Goal: Task Accomplishment & Management: Manage account settings

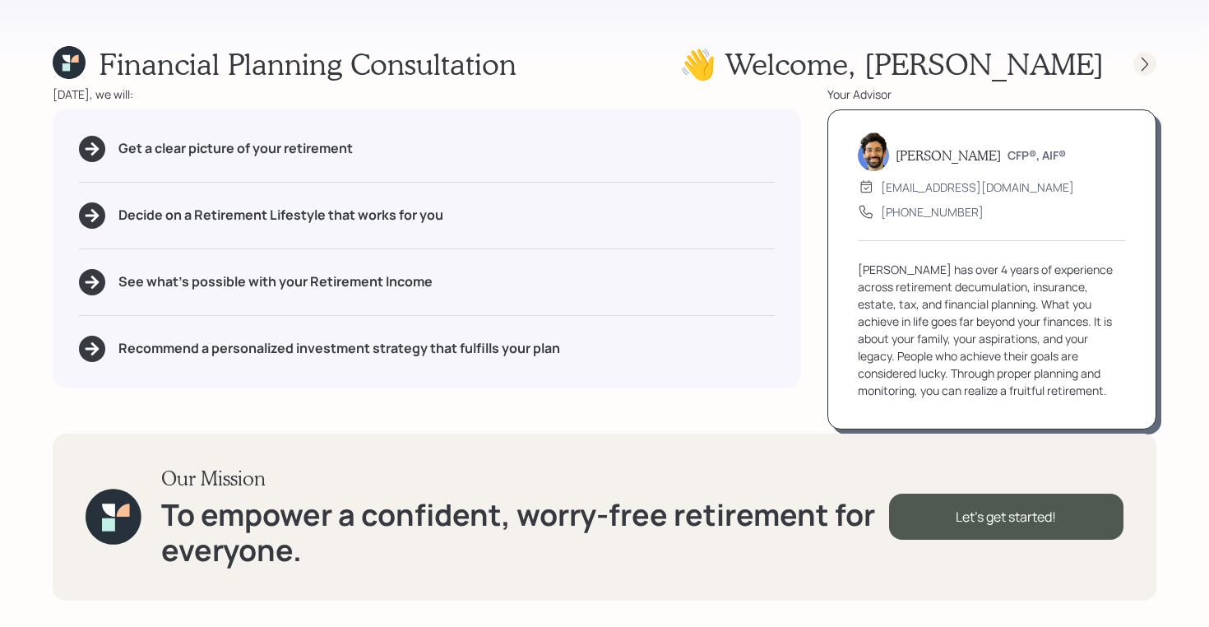
click at [1151, 61] on icon at bounding box center [1144, 64] width 16 height 16
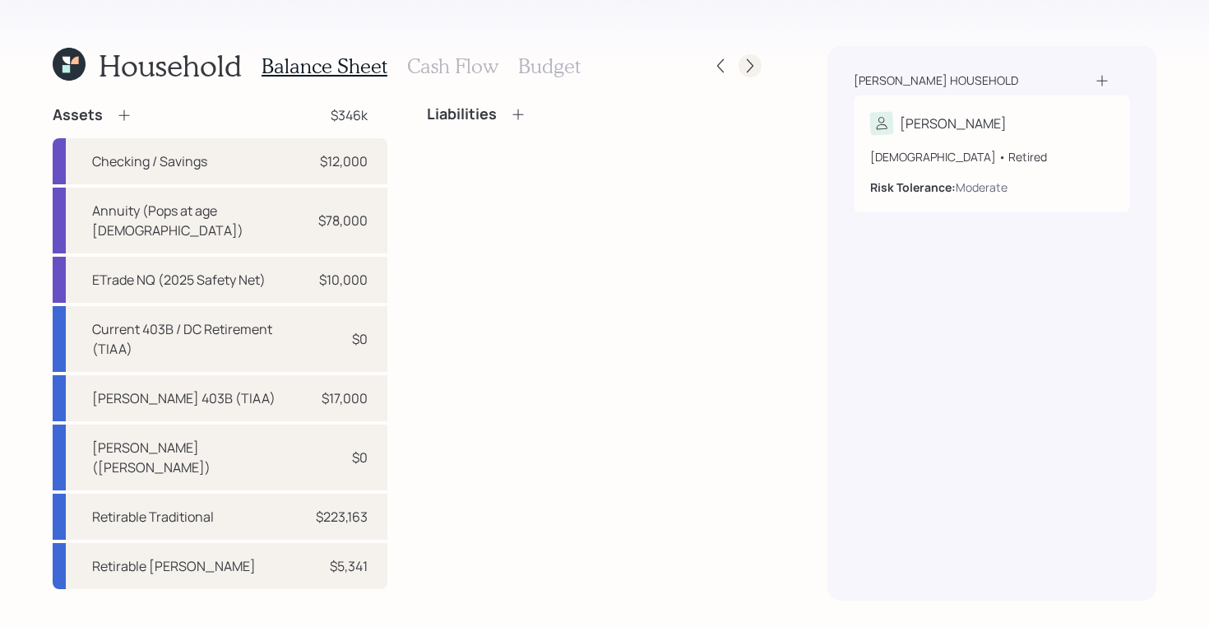
click at [752, 67] on icon at bounding box center [750, 66] width 16 height 16
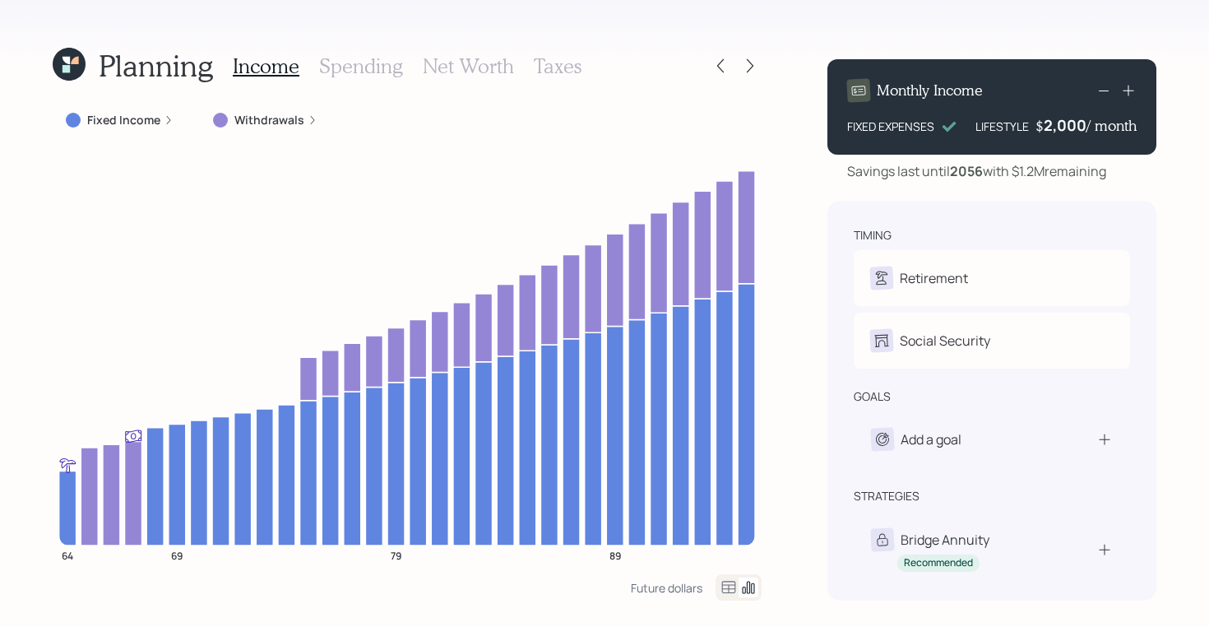
click at [67, 71] on icon at bounding box center [65, 68] width 7 height 7
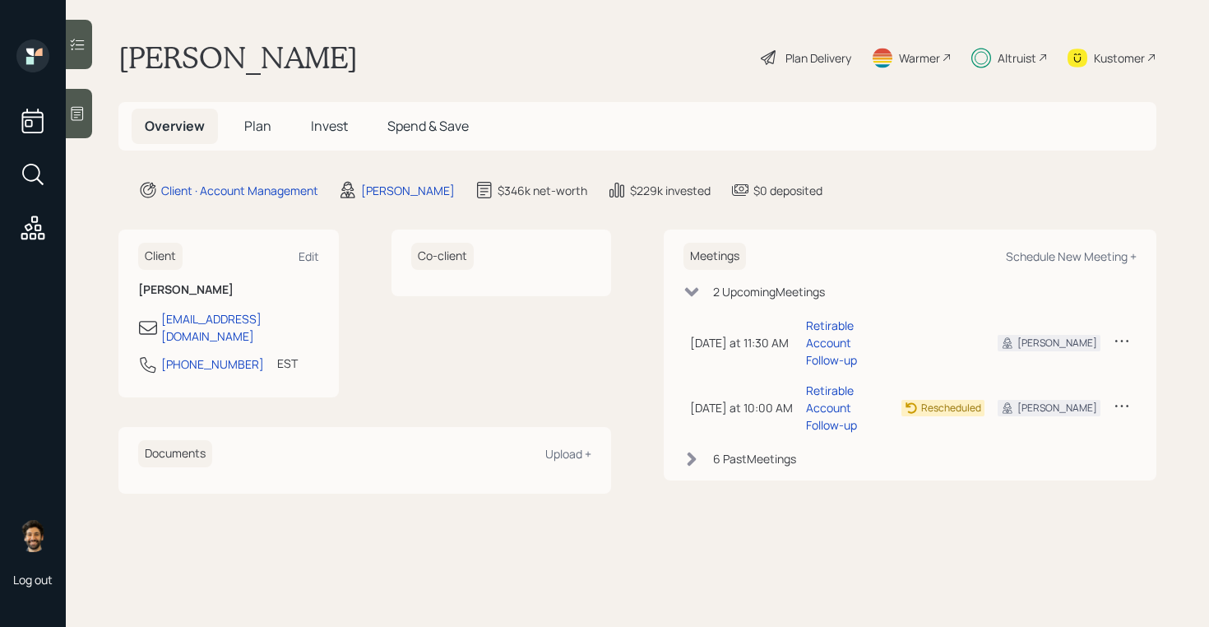
click at [272, 127] on h5 "Plan" at bounding box center [257, 126] width 53 height 35
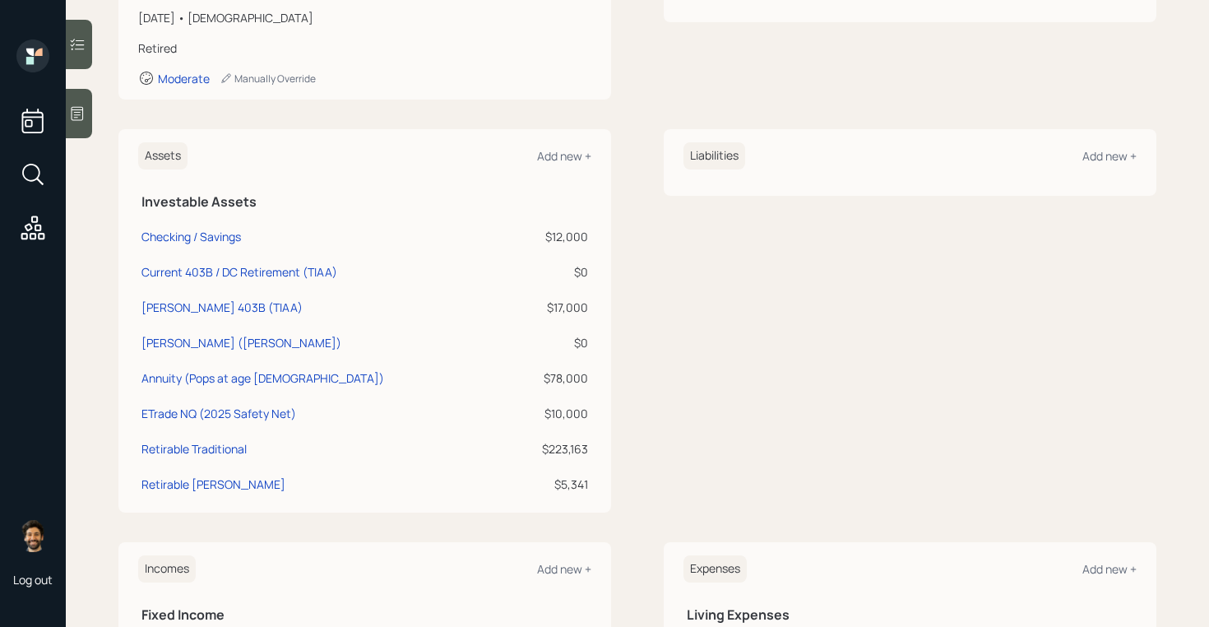
scroll to position [291, 0]
click at [204, 410] on div "ETrade NQ (2025 Safety Net)" at bounding box center [218, 414] width 155 height 17
select select "emergency_fund"
click at [183, 379] on div "Annuity (Pops at age [DEMOGRAPHIC_DATA])" at bounding box center [262, 379] width 243 height 17
select select "emergency_fund"
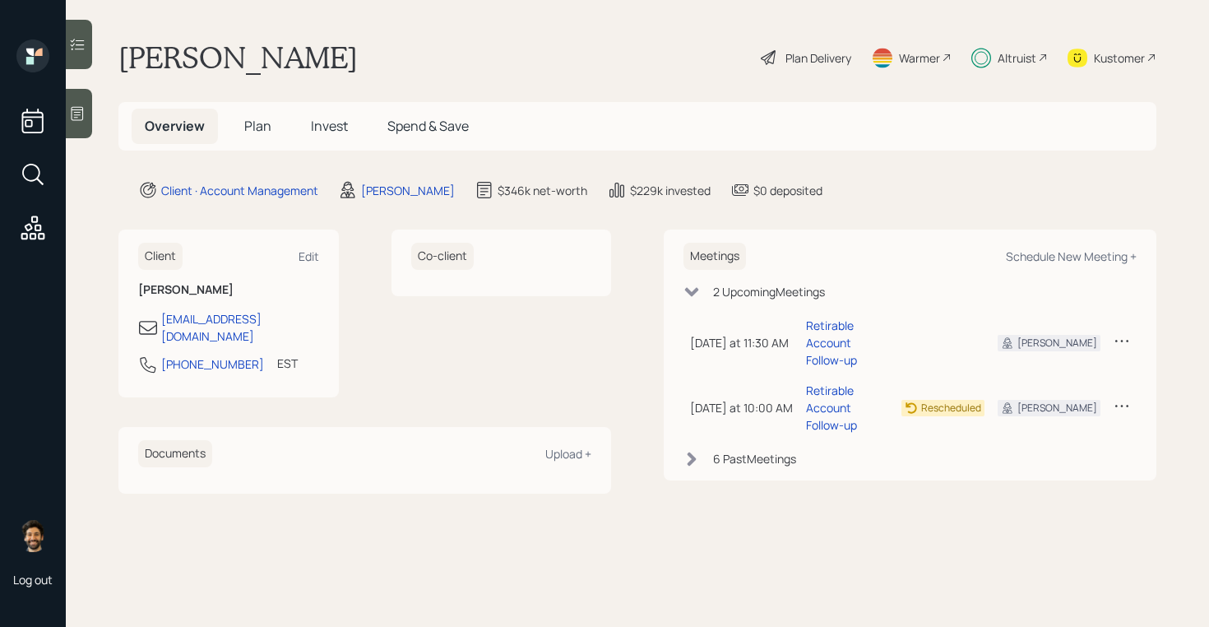
click at [315, 120] on span "Invest" at bounding box center [329, 126] width 37 height 18
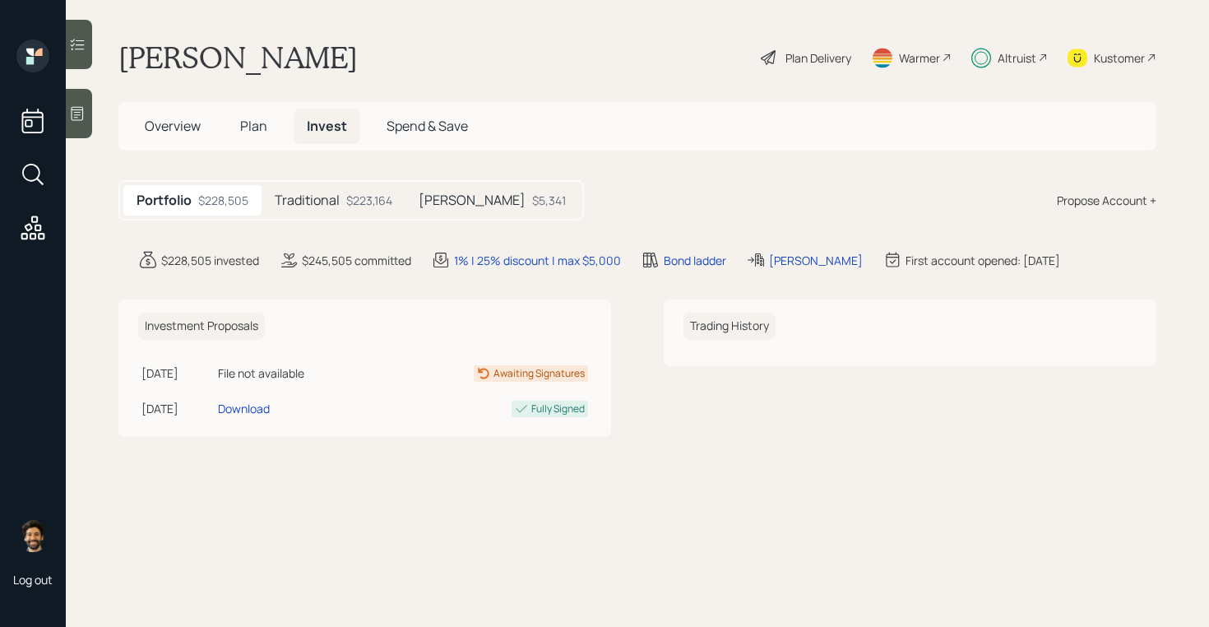
click at [311, 192] on h5 "Traditional" at bounding box center [307, 200] width 65 height 16
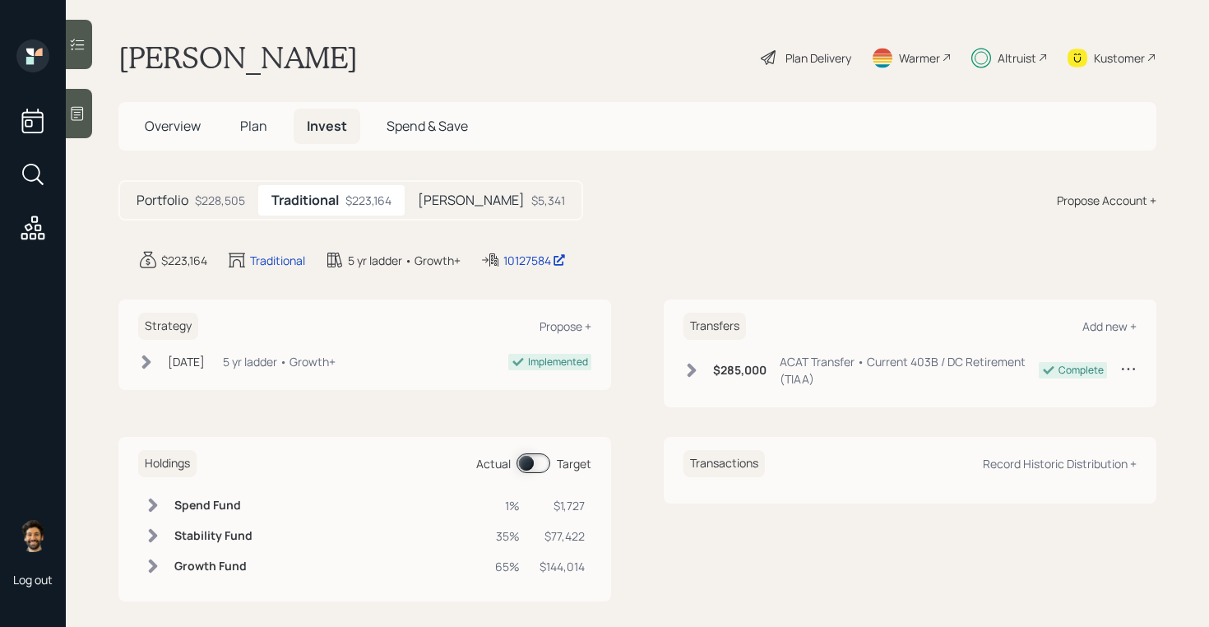
click at [249, 130] on span "Plan" at bounding box center [253, 126] width 27 height 18
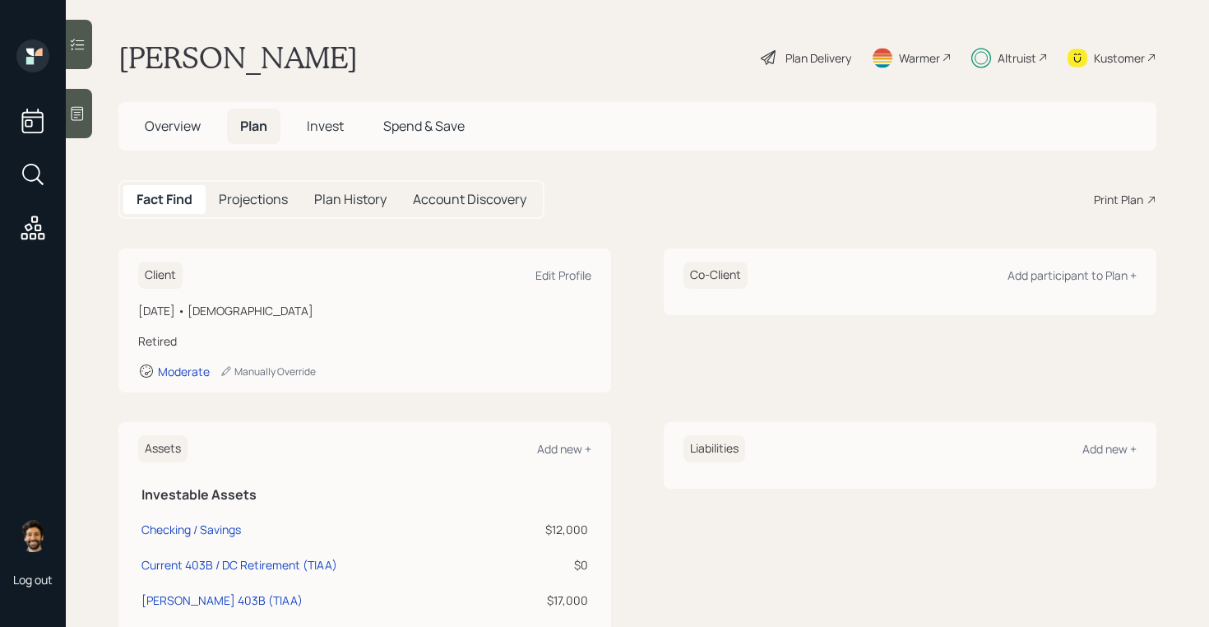
click at [311, 127] on span "Invest" at bounding box center [325, 126] width 37 height 18
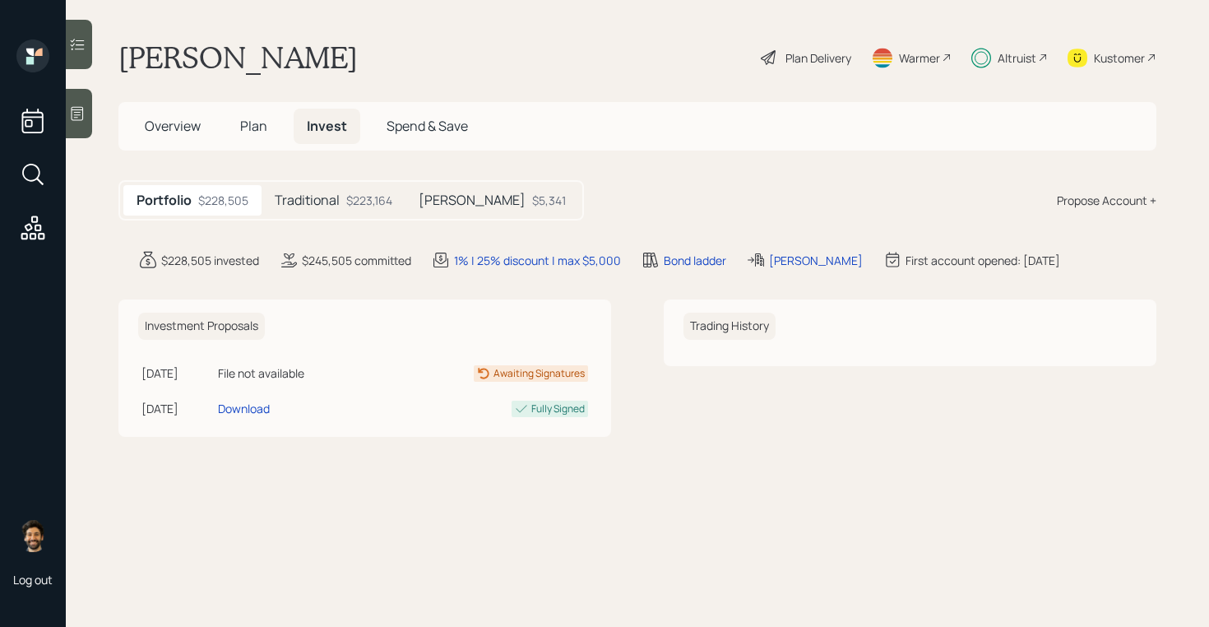
click at [798, 61] on div "Plan Delivery" at bounding box center [818, 57] width 66 height 17
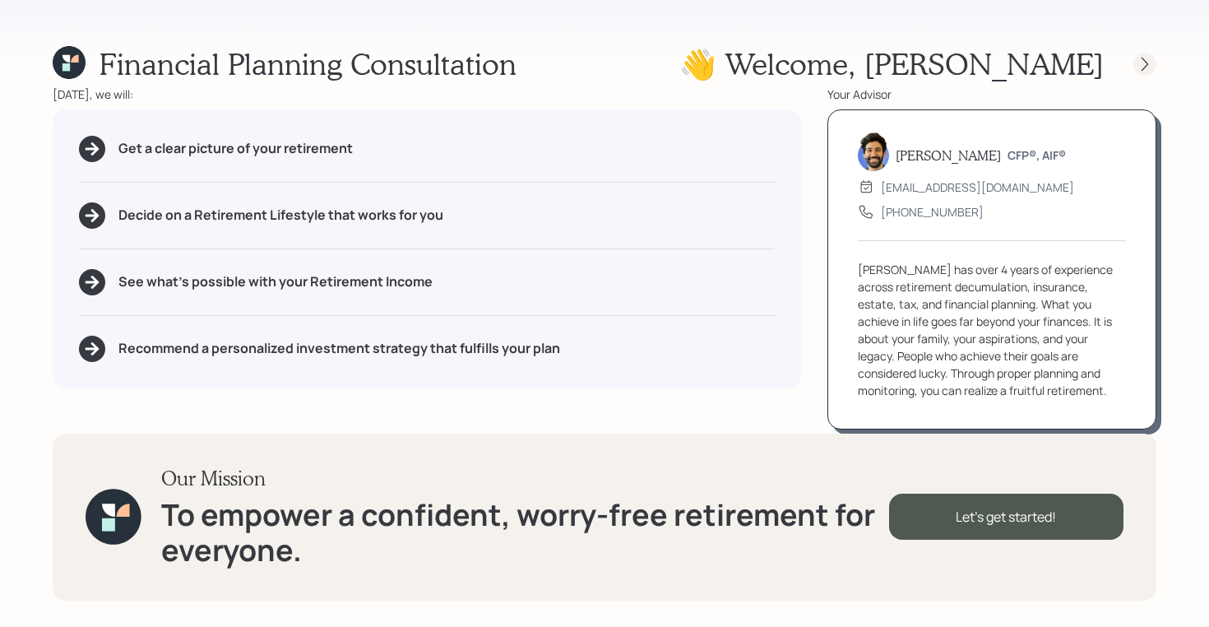
click at [1143, 60] on icon at bounding box center [1144, 64] width 16 height 16
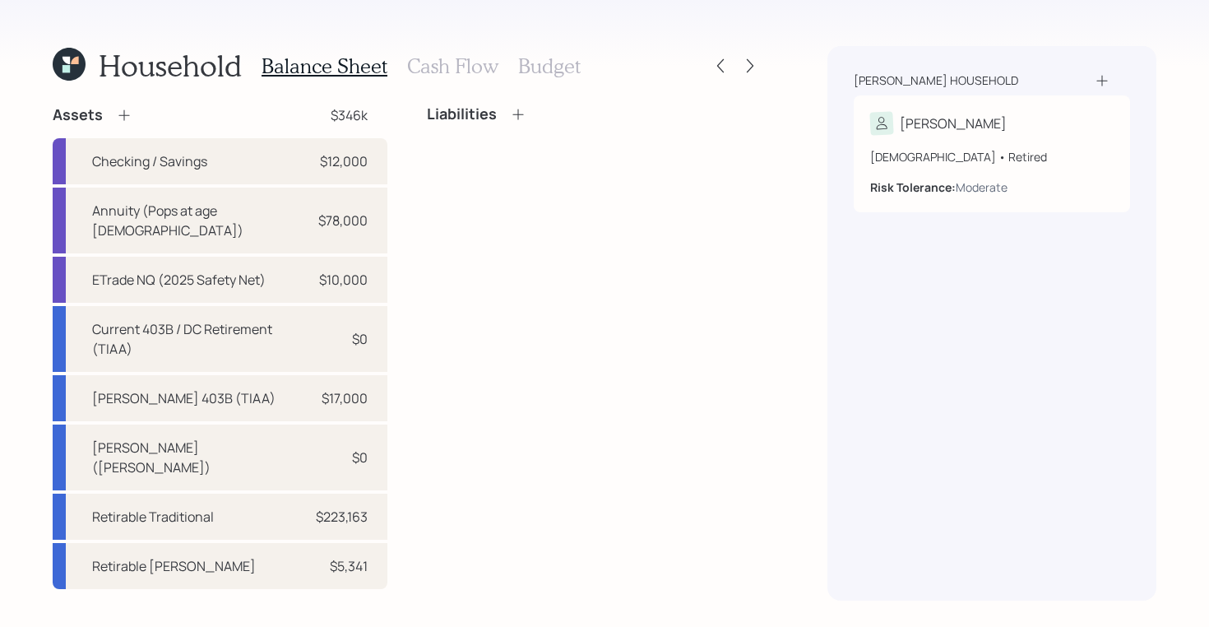
click at [737, 62] on div at bounding box center [735, 65] width 53 height 23
click at [750, 68] on icon at bounding box center [750, 66] width 7 height 14
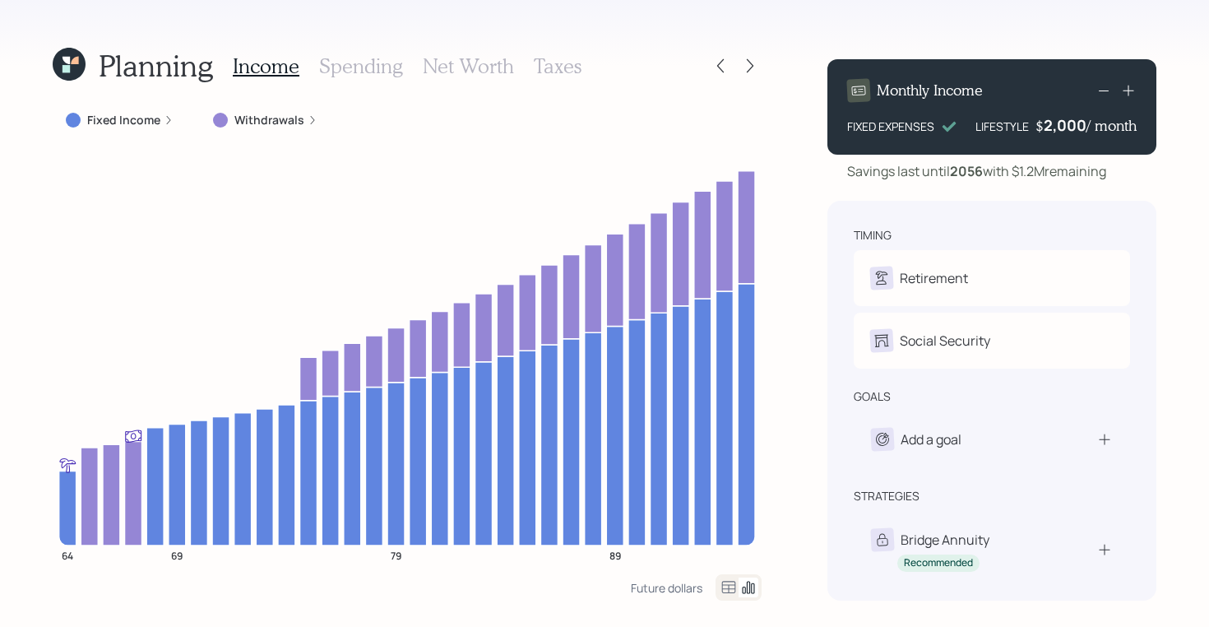
click at [81, 73] on icon at bounding box center [69, 64] width 33 height 33
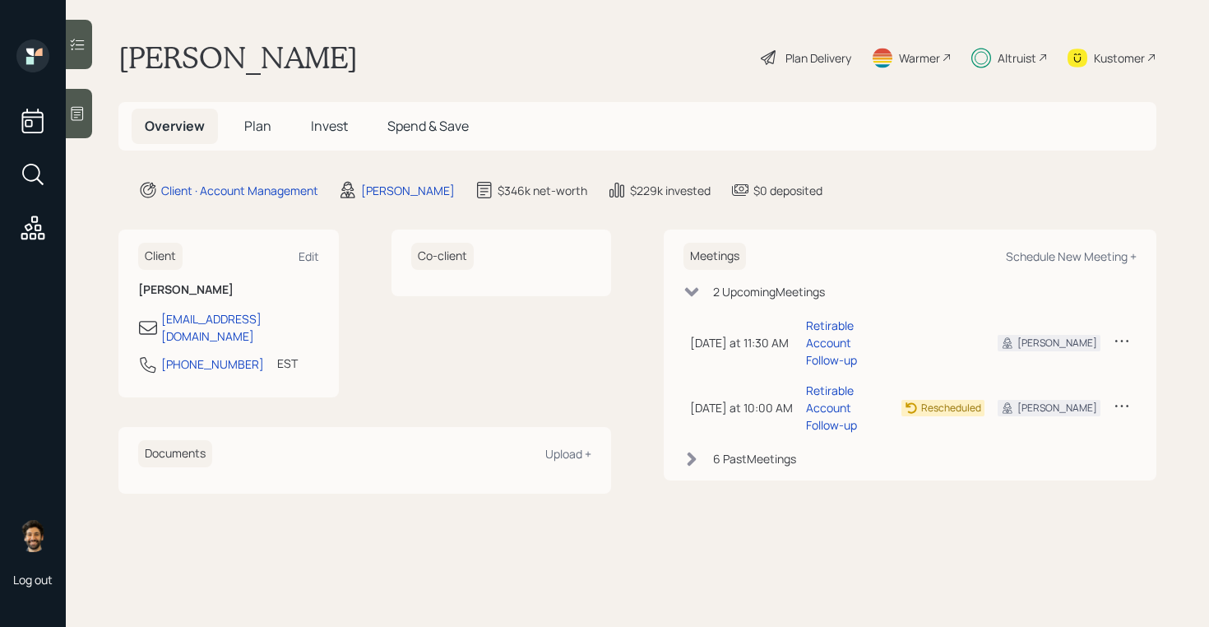
click at [253, 127] on span "Plan" at bounding box center [257, 126] width 27 height 18
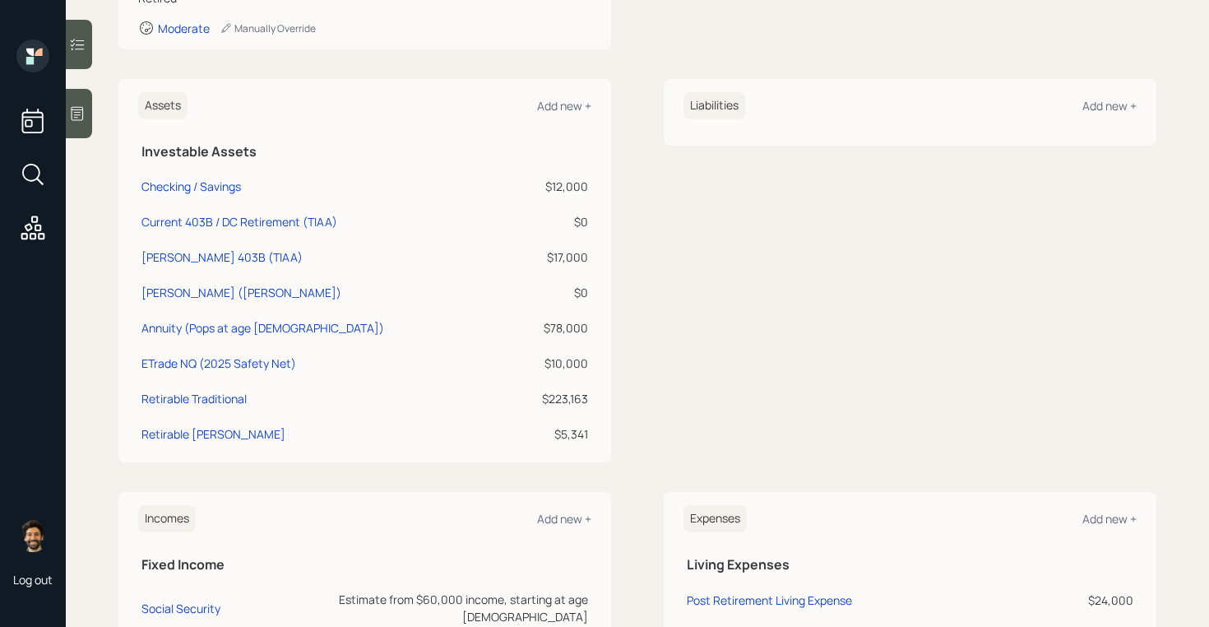
scroll to position [298, 0]
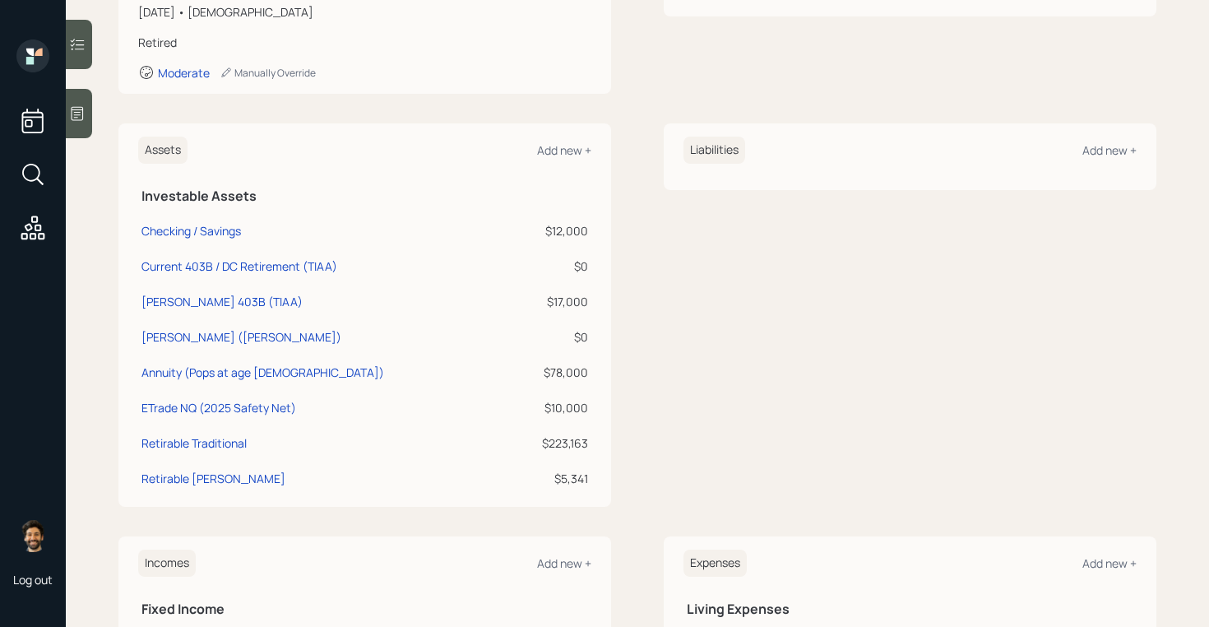
click at [572, 405] on div "$10,000" at bounding box center [552, 407] width 72 height 17
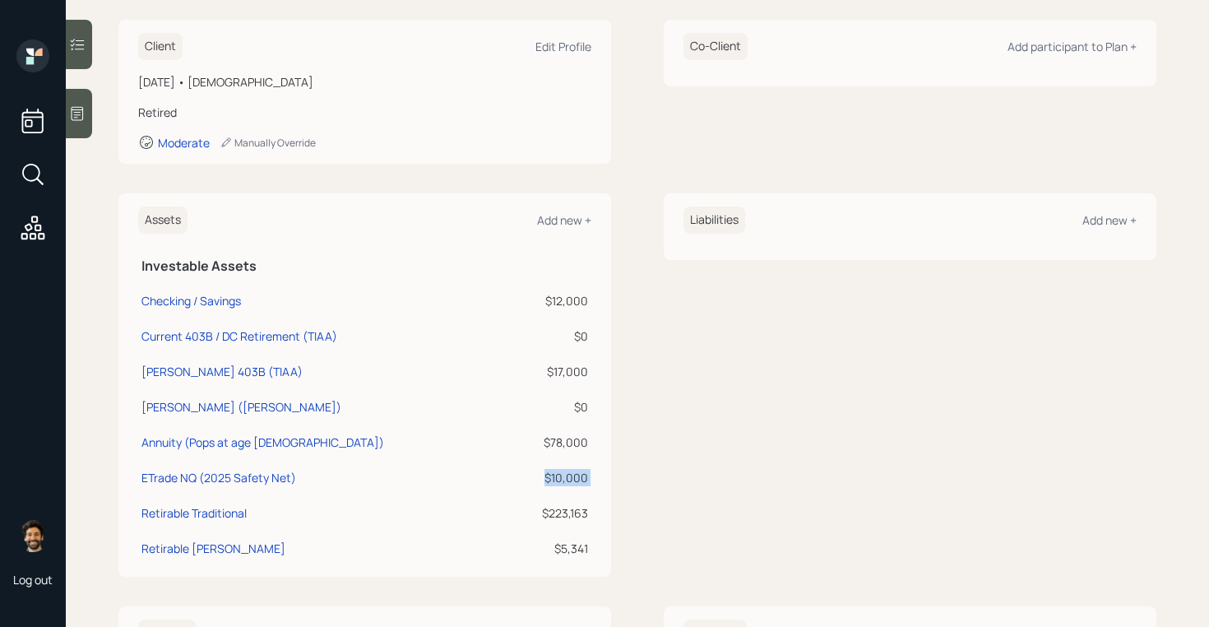
scroll to position [0, 0]
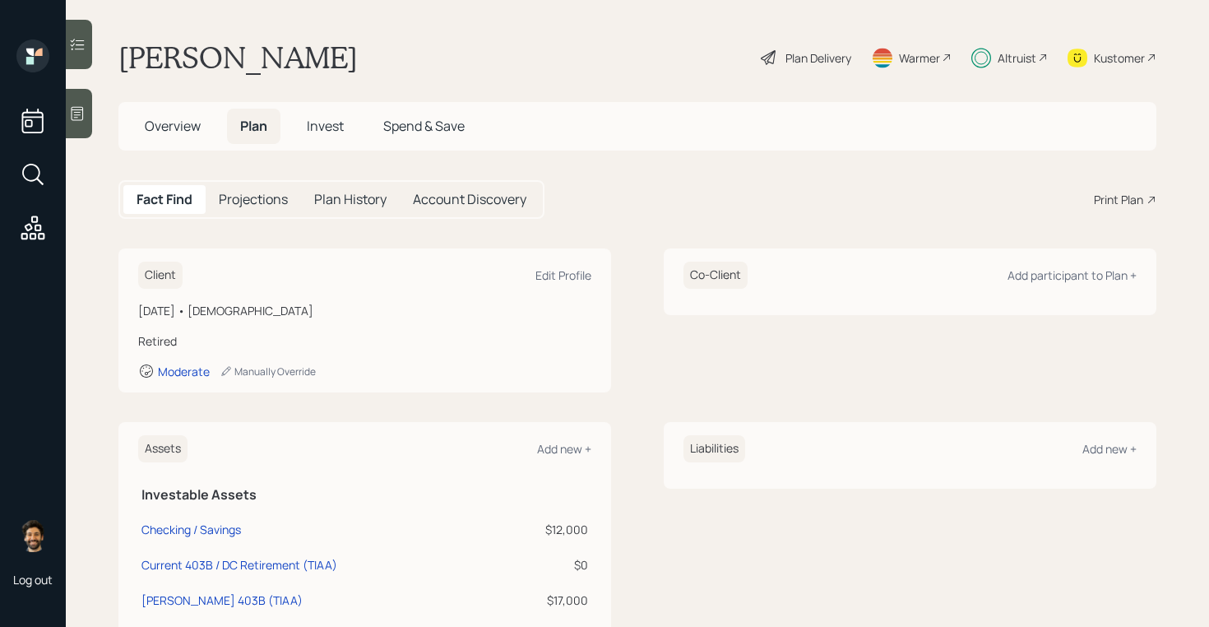
click at [1021, 58] on div "Altruist" at bounding box center [1016, 57] width 39 height 17
click at [1001, 53] on div "Altruist" at bounding box center [1016, 57] width 39 height 17
click at [190, 126] on span "Overview" at bounding box center [173, 126] width 56 height 18
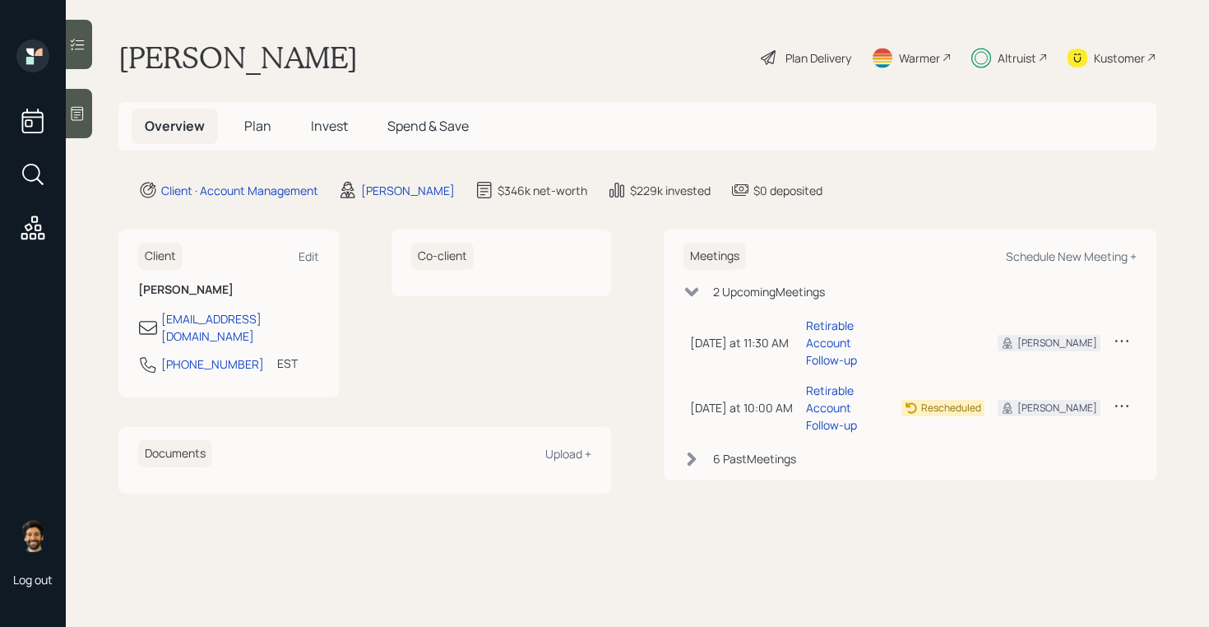
click at [1027, 56] on div "Altruist" at bounding box center [1016, 57] width 39 height 17
click at [315, 125] on span "Invest" at bounding box center [329, 126] width 37 height 18
